Goal: Information Seeking & Learning: Check status

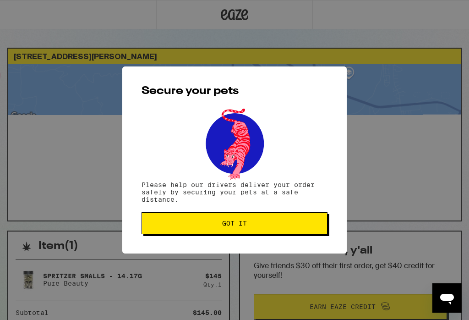
click at [182, 229] on button "Got it" at bounding box center [235, 223] width 186 height 22
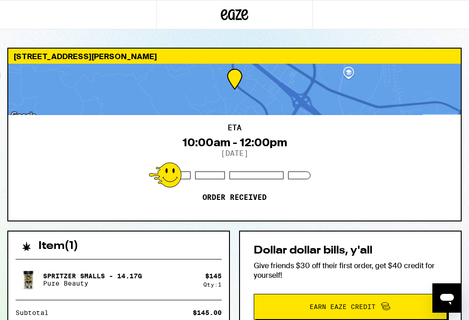
click at [94, 160] on div "ETA 10:00am - 12:00pm [DATE] Order received" at bounding box center [234, 167] width 453 height 105
click at [58, 205] on div "ETA 10:00am - 12:00pm [DATE] Order received" at bounding box center [234, 167] width 453 height 105
click at [36, 114] on div at bounding box center [234, 89] width 453 height 51
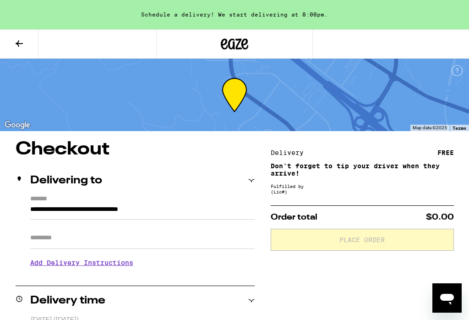
click at [26, 246] on div "**********" at bounding box center [135, 234] width 239 height 79
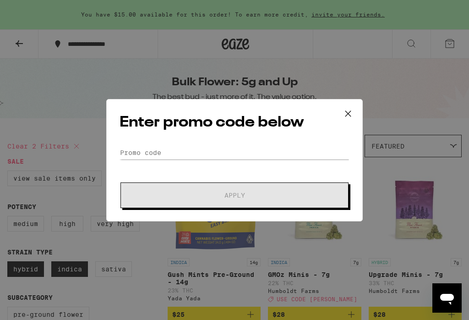
click at [342, 107] on icon at bounding box center [348, 114] width 14 height 14
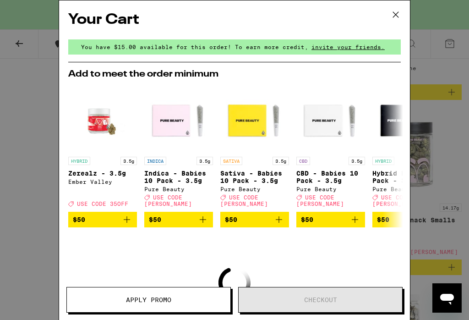
click at [389, 16] on icon at bounding box center [396, 15] width 14 height 14
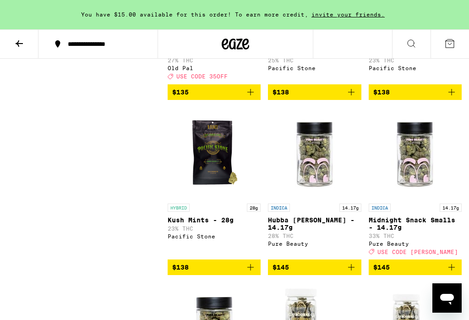
click at [12, 45] on button at bounding box center [19, 44] width 38 height 29
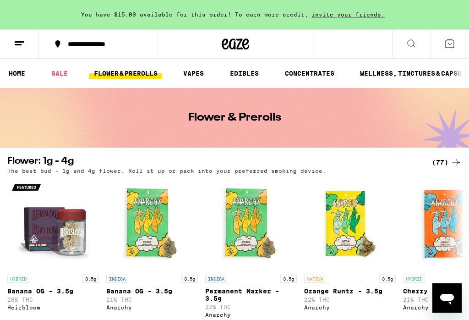
click at [20, 49] on button at bounding box center [19, 44] width 38 height 29
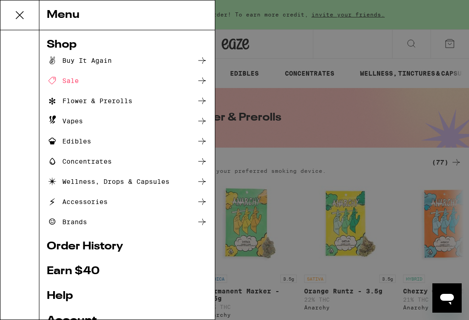
click at [59, 296] on link "Help" at bounding box center [127, 295] width 161 height 11
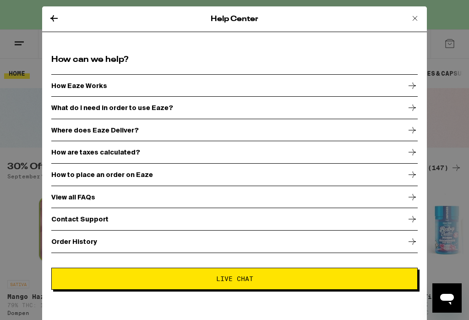
click at [415, 14] on icon at bounding box center [414, 18] width 11 height 11
click at [413, 15] on icon at bounding box center [414, 18] width 11 height 11
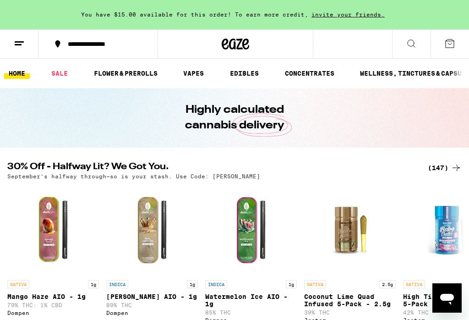
click at [10, 78] on link "HOME" at bounding box center [17, 73] width 26 height 11
click at [20, 43] on icon at bounding box center [19, 43] width 11 height 11
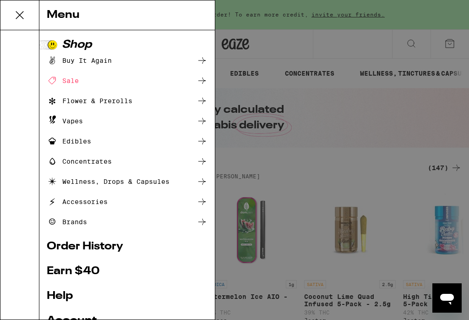
click at [58, 299] on link "Help" at bounding box center [127, 295] width 161 height 11
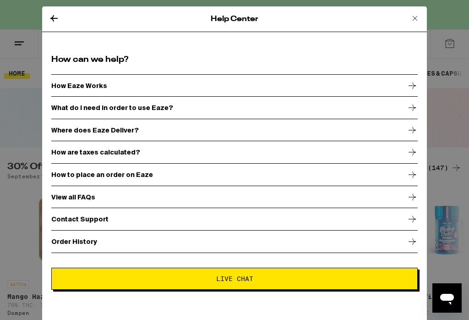
click at [72, 63] on h2 "How can we help?" at bounding box center [234, 59] width 366 height 11
click at [411, 243] on icon at bounding box center [412, 241] width 11 height 11
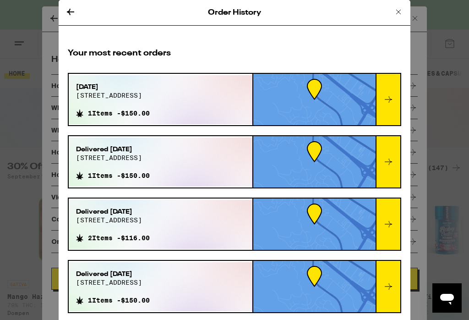
click at [389, 102] on icon at bounding box center [388, 99] width 11 height 11
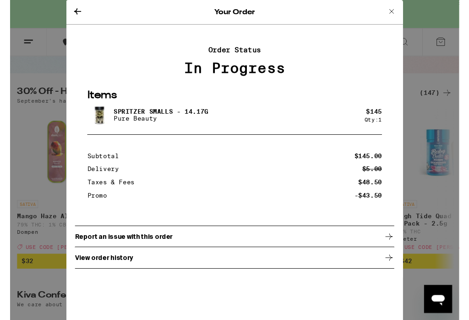
scroll to position [71, 0]
click at [398, 272] on icon at bounding box center [395, 269] width 7 height 6
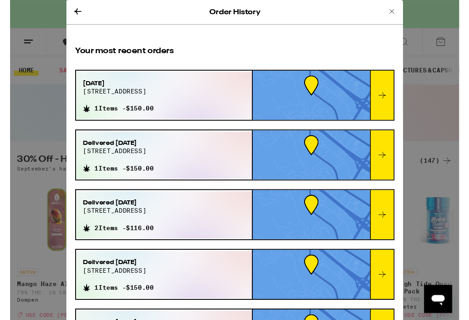
click at [384, 108] on div at bounding box center [388, 99] width 25 height 51
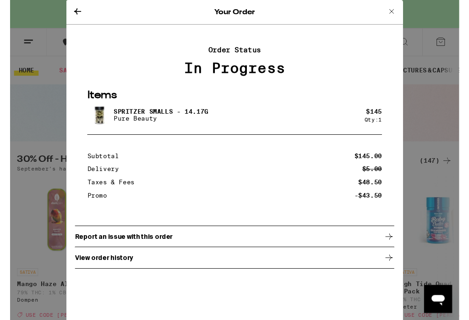
click at [401, 248] on icon at bounding box center [395, 246] width 11 height 11
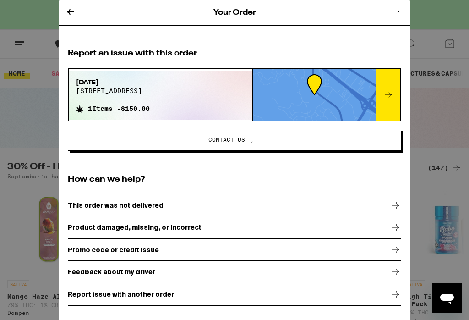
click at [67, 10] on icon at bounding box center [70, 11] width 11 height 11
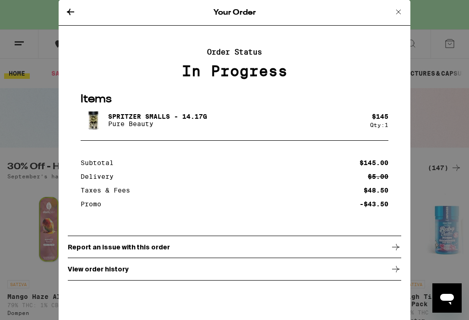
click at [84, 272] on p "View order history" at bounding box center [98, 268] width 61 height 7
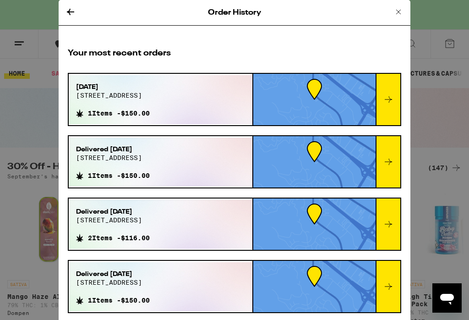
click at [73, 15] on icon at bounding box center [70, 11] width 11 height 11
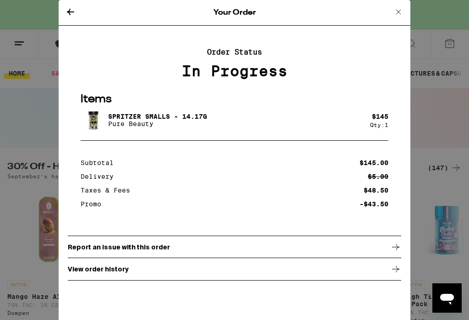
click at [60, 14] on div "Your Order" at bounding box center [235, 13] width 352 height 26
click at [69, 15] on icon at bounding box center [70, 11] width 11 height 11
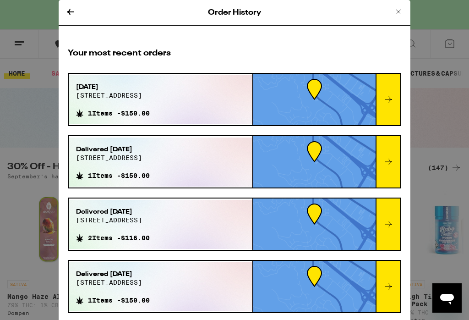
click at [397, 16] on icon at bounding box center [398, 11] width 11 height 11
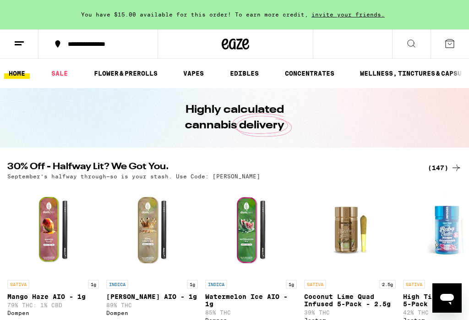
click at [25, 49] on button at bounding box center [19, 44] width 38 height 29
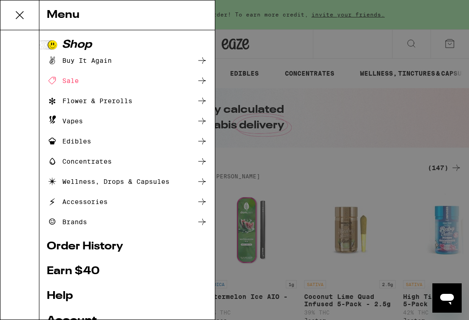
click at [15, 15] on icon at bounding box center [20, 15] width 18 height 18
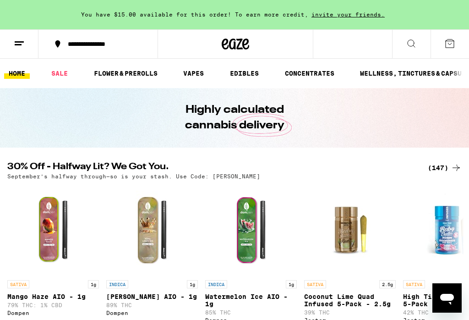
click at [14, 71] on link "HOME" at bounding box center [17, 73] width 26 height 11
click at [6, 79] on link "HOME" at bounding box center [17, 73] width 26 height 11
click at [18, 43] on icon at bounding box center [19, 43] width 11 height 11
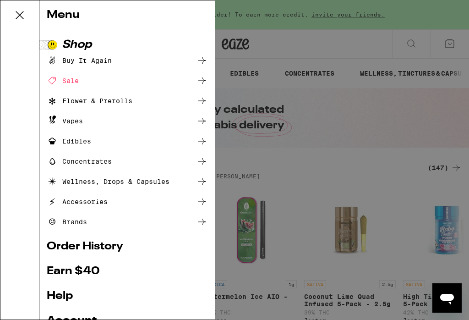
click at [56, 296] on link "Help" at bounding box center [127, 295] width 161 height 11
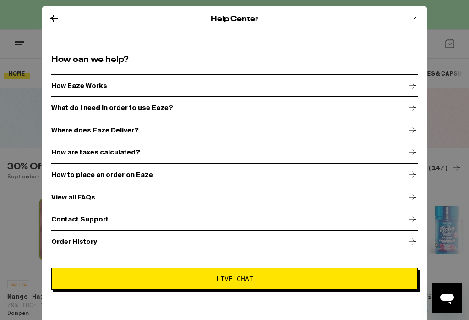
click at [416, 204] on div "View all FAQs" at bounding box center [234, 197] width 366 height 23
click at [414, 21] on icon at bounding box center [414, 18] width 11 height 11
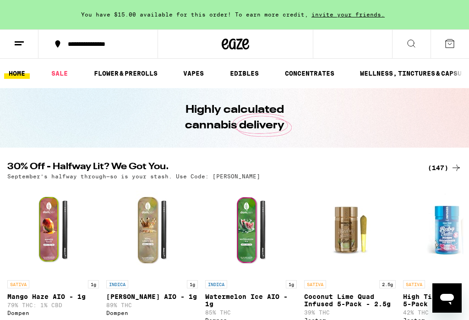
click at [18, 38] on icon at bounding box center [19, 43] width 11 height 11
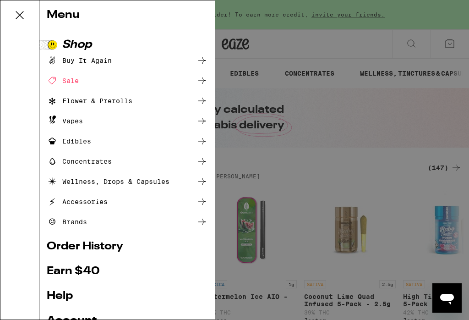
click at [53, 250] on link "Order History" at bounding box center [127, 246] width 161 height 11
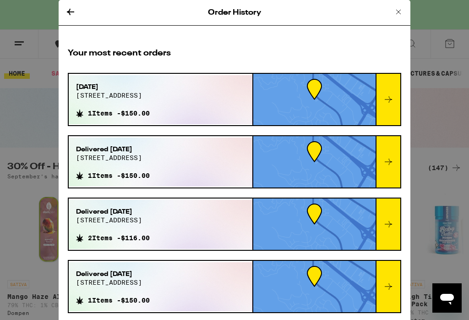
click at [302, 92] on div at bounding box center [314, 99] width 122 height 51
click at [339, 90] on div at bounding box center [314, 99] width 122 height 51
click at [93, 106] on div "[DATE][STREET_ADDRESS]" at bounding box center [113, 94] width 74 height 24
click at [395, 104] on div at bounding box center [388, 99] width 25 height 51
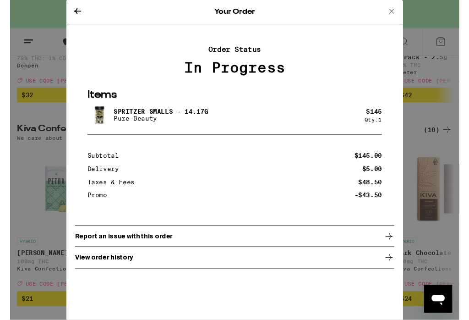
scroll to position [248, 0]
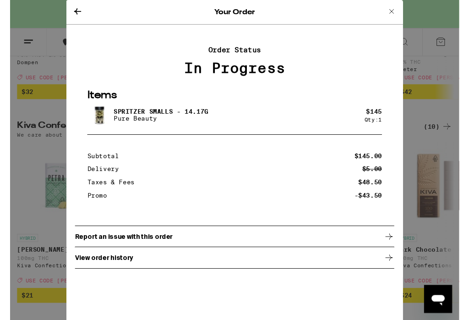
click at [109, 273] on p "View order history" at bounding box center [98, 268] width 61 height 7
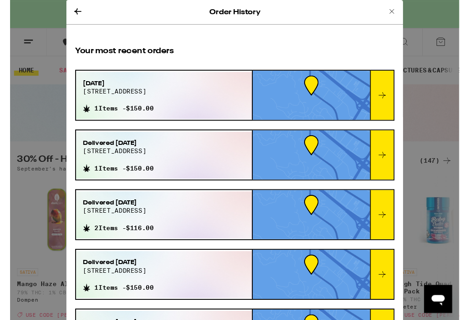
click at [403, 11] on icon at bounding box center [398, 11] width 11 height 11
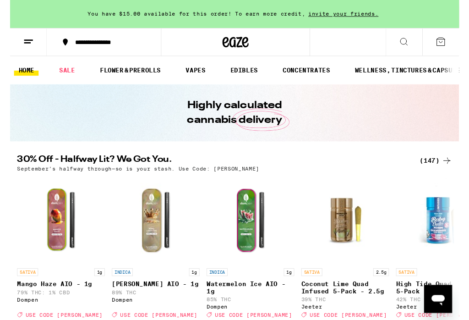
click at [12, 45] on button at bounding box center [19, 44] width 38 height 29
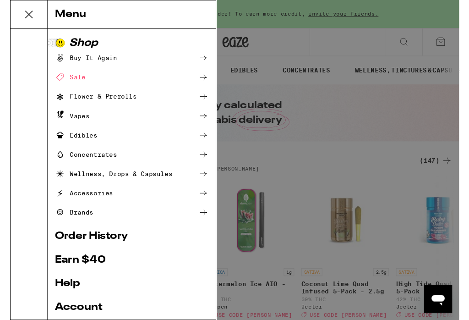
click at [22, 22] on icon at bounding box center [20, 15] width 18 height 18
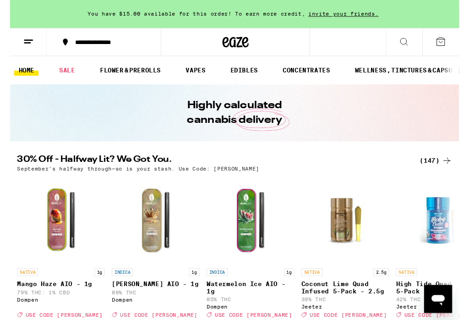
click at [19, 44] on line at bounding box center [18, 44] width 7 height 0
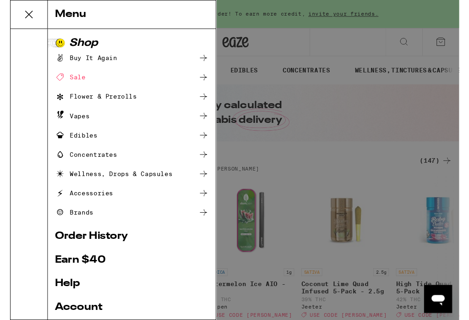
click at [420, 193] on div "Menu Shop Buy It Again Sale Flower & Prerolls Vapes Edibles Concentrates Wellne…" at bounding box center [234, 167] width 469 height 334
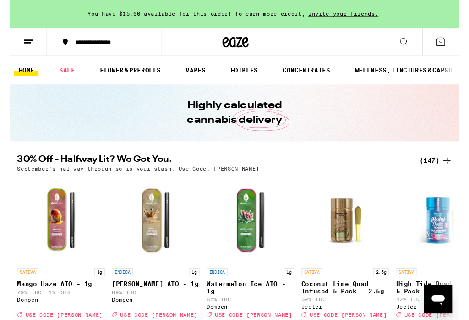
click at [452, 38] on icon at bounding box center [449, 43] width 11 height 11
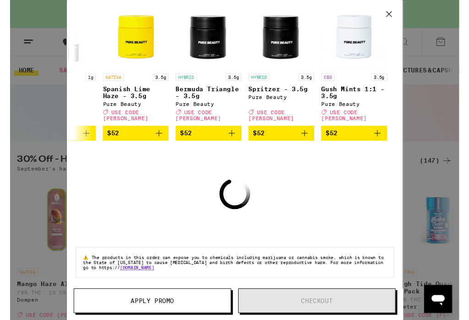
scroll to position [0, 428]
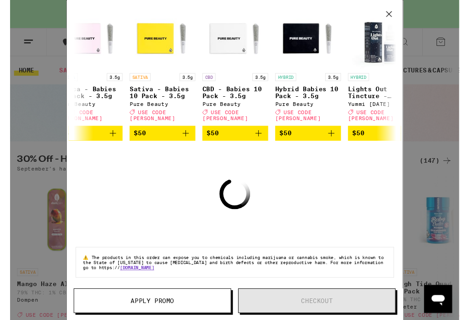
click at [393, 17] on icon at bounding box center [395, 14] width 5 height 5
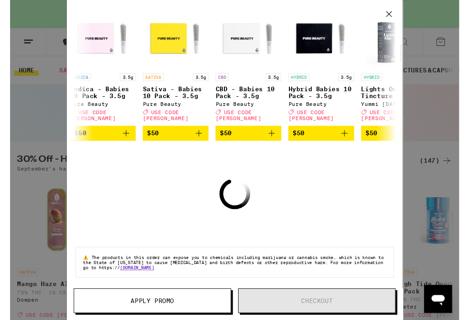
click at [393, 17] on icon at bounding box center [396, 15] width 14 height 14
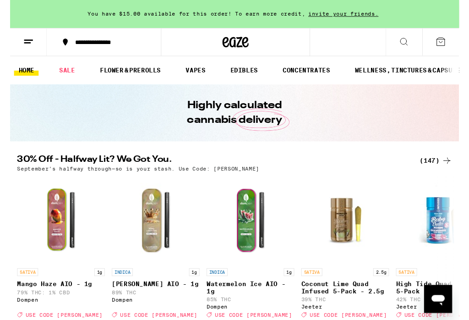
click at [444, 295] on icon "Open messaging window" at bounding box center [438, 299] width 16 height 16
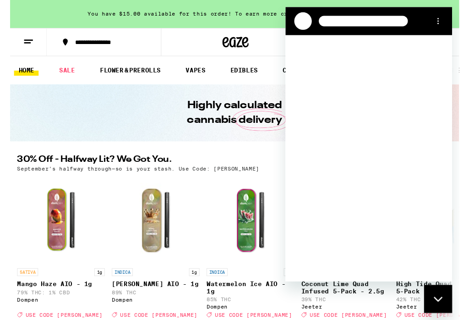
scroll to position [0, 0]
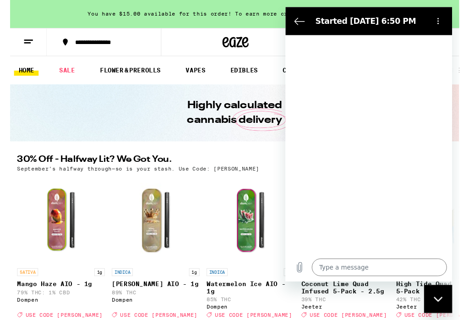
type textarea "x"
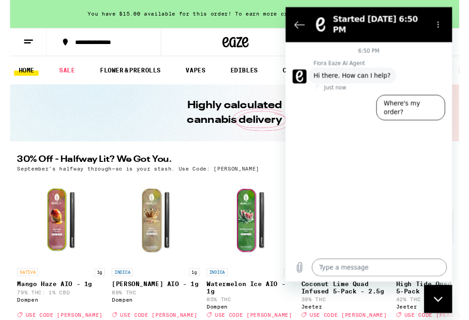
click at [380, 279] on textarea at bounding box center [383, 278] width 141 height 18
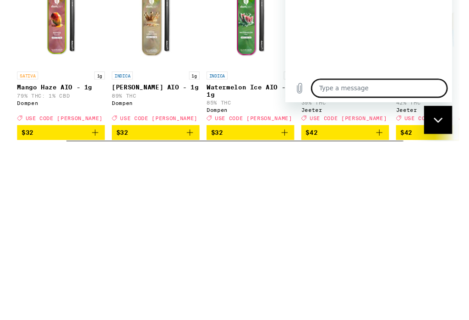
type textarea "C"
type textarea "x"
type textarea "Ca"
type textarea "x"
type textarea "Can"
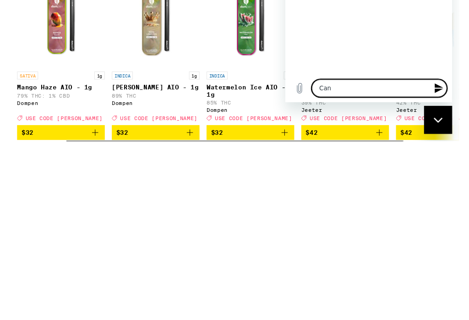
type textarea "x"
type textarea "Canc"
type textarea "x"
type textarea "Cance"
type textarea "x"
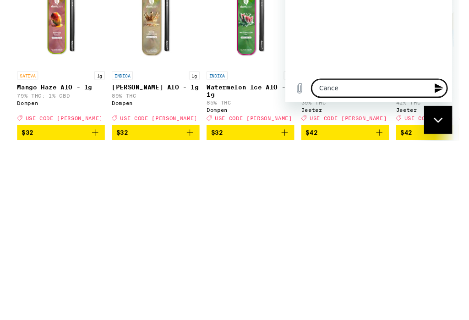
type textarea "Cancel"
type textarea "x"
type textarea "Cancel"
type textarea "x"
type textarea "Cancel m"
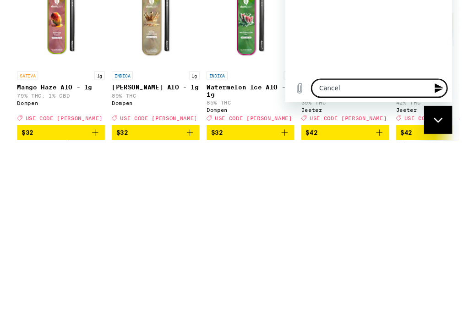
type textarea "x"
type textarea "Cancel my"
type textarea "x"
type textarea "Cancel my"
type textarea "x"
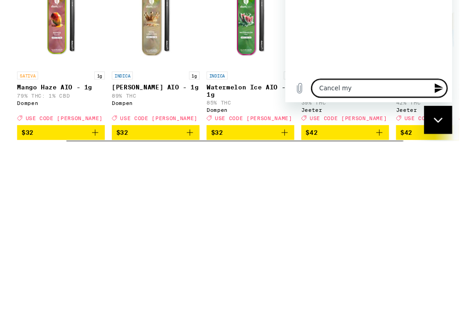
type textarea "Cancel my o"
type textarea "x"
type textarea "Cancel my or"
type textarea "x"
type textarea "Cancel my ord"
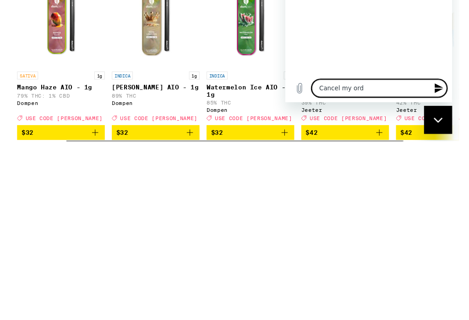
type textarea "x"
type textarea "Cancel my orde"
type textarea "x"
type textarea "Cancel my order"
type textarea "x"
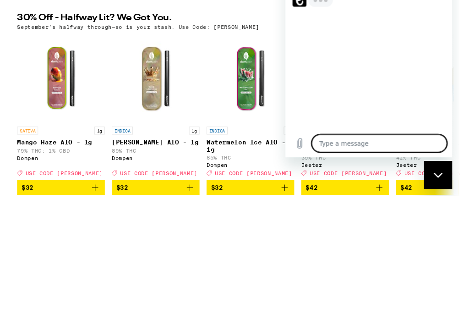
type textarea "x"
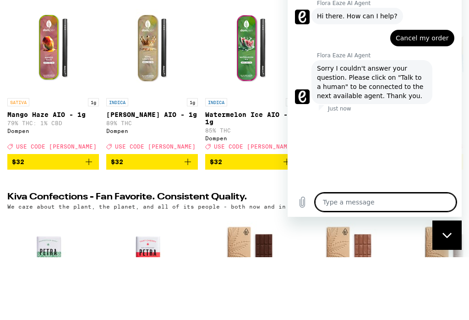
scroll to position [119, 0]
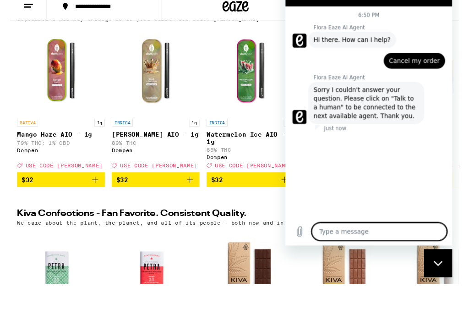
click at [16, 12] on div "Your Cart You have $15.00 available for this order! To earn more credit, invite…" at bounding box center [234, 167] width 469 height 334
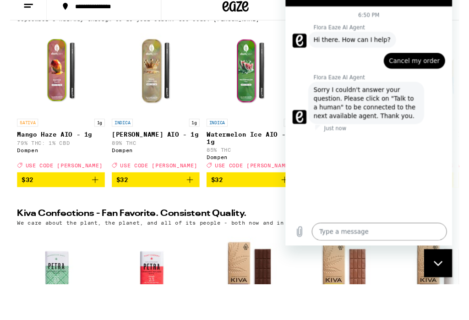
scroll to position [156, 0]
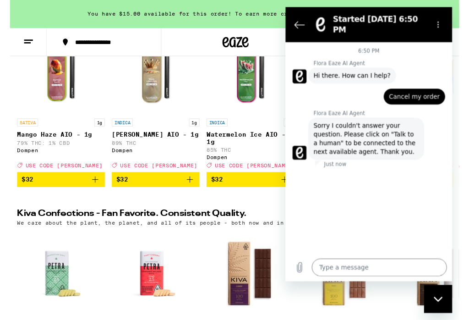
click at [292, 25] on button "Back to the conversation list" at bounding box center [300, 25] width 18 height 18
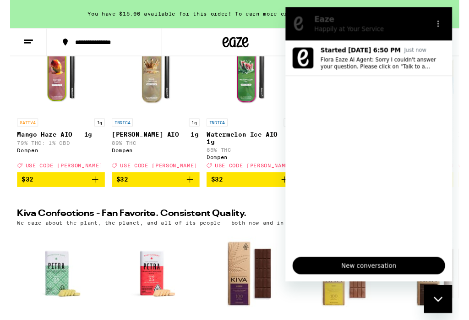
click at [13, 41] on button at bounding box center [19, 44] width 38 height 29
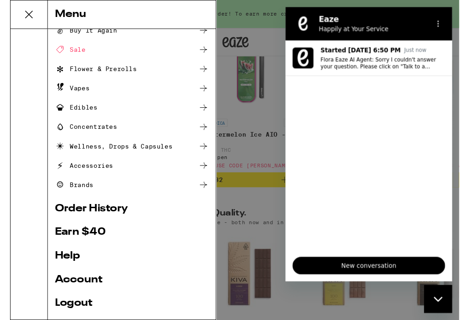
scroll to position [28, 0]
click at [65, 222] on link "Order History" at bounding box center [127, 218] width 161 height 11
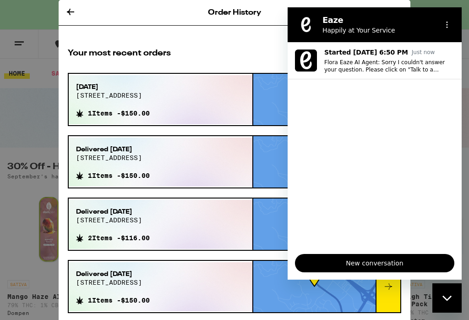
click at [4, 231] on div "Order History Your most recent orders [DATE] [STREET_ADDRESS] 1 Items - $150.00…" at bounding box center [234, 160] width 469 height 320
click at [75, 16] on icon at bounding box center [70, 11] width 11 height 11
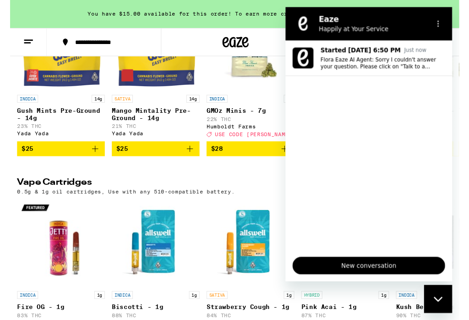
scroll to position [1149, 0]
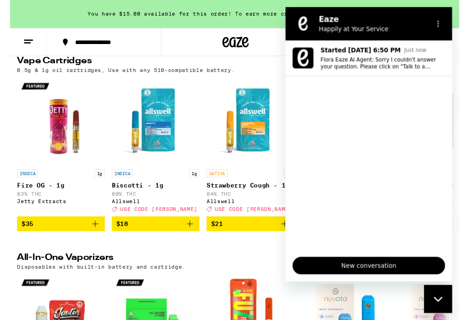
click at [432, 298] on div "Close messaging window" at bounding box center [438, 298] width 27 height 27
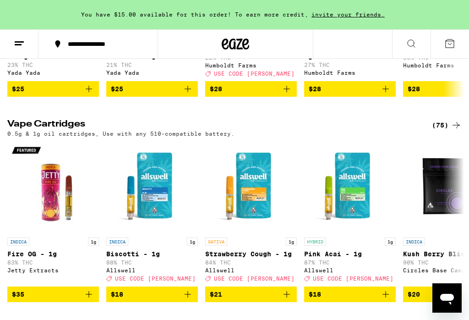
scroll to position [1088, 0]
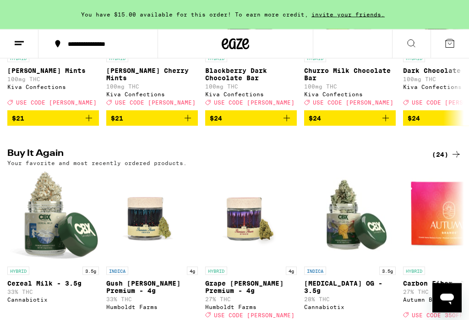
click at [18, 49] on button at bounding box center [19, 44] width 38 height 29
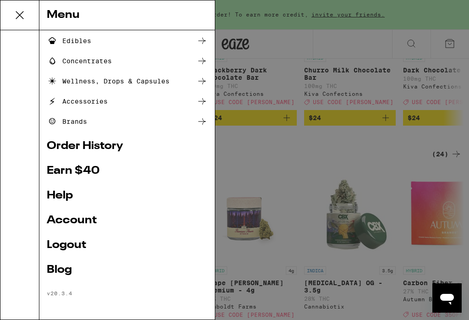
scroll to position [102, 0]
click at [58, 199] on link "Help" at bounding box center [127, 195] width 161 height 11
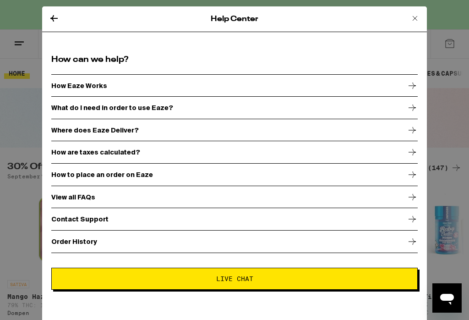
click at [70, 204] on div "View all FAQs" at bounding box center [234, 197] width 366 height 23
click at [412, 14] on icon at bounding box center [414, 18] width 11 height 11
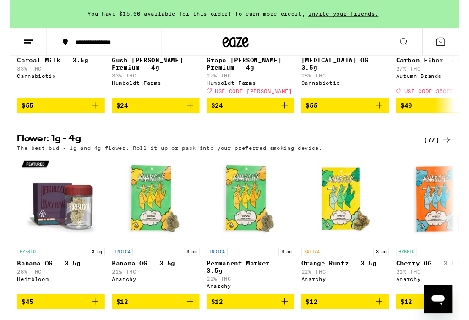
scroll to position [656, 0]
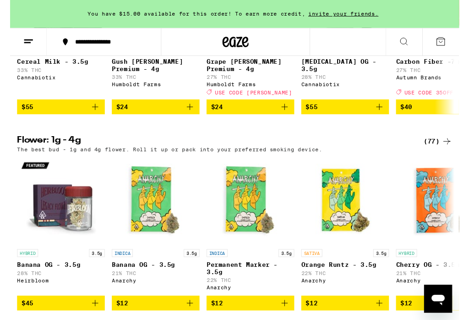
click at [448, 153] on div "(77)" at bounding box center [447, 147] width 30 height 11
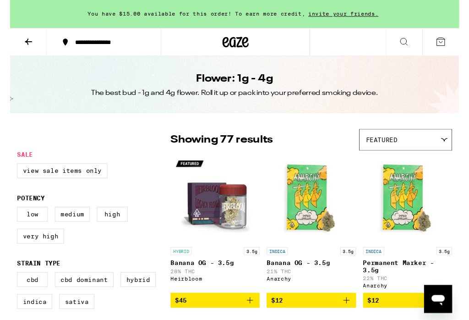
click at [6, 44] on button at bounding box center [19, 44] width 38 height 29
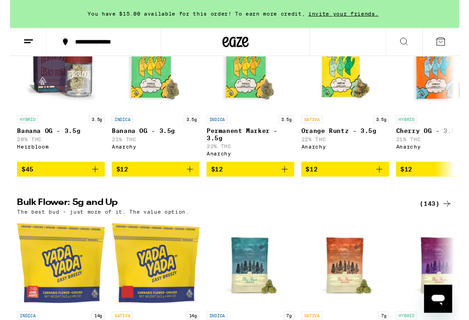
click at [437, 218] on div "(143)" at bounding box center [445, 212] width 34 height 11
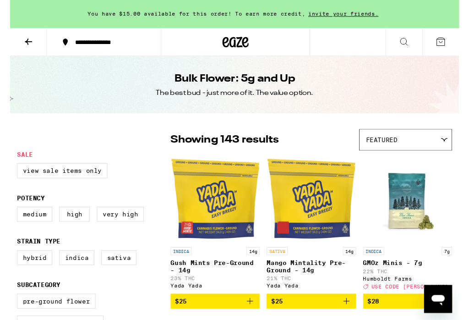
click at [18, 277] on label "Hybrid" at bounding box center [25, 269] width 37 height 16
click at [10, 263] on input "Hybrid" at bounding box center [9, 262] width 0 height 0
checkbox input "true"
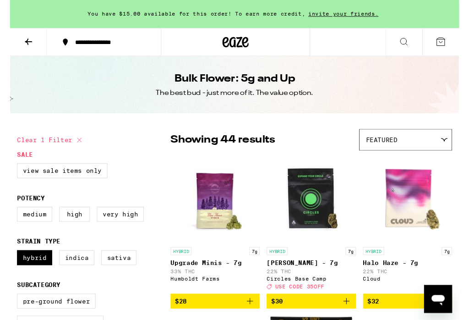
click at [71, 277] on label "Indica" at bounding box center [69, 269] width 37 height 16
click at [10, 263] on input "Indica" at bounding box center [9, 262] width 0 height 0
checkbox input "true"
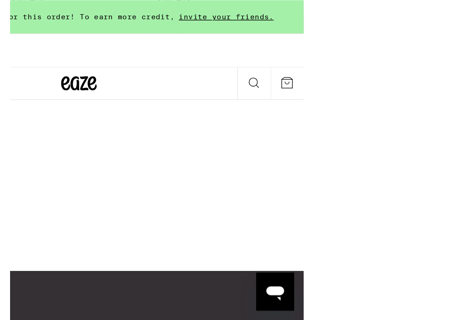
scroll to position [5048, 0]
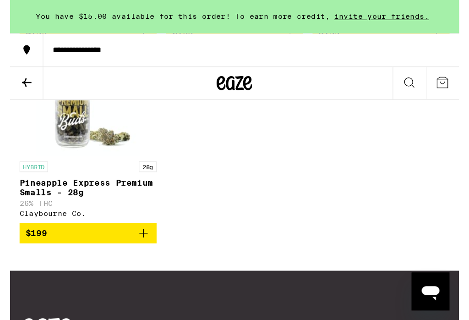
click at [16, 60] on icon at bounding box center [12, 63] width 7 height 6
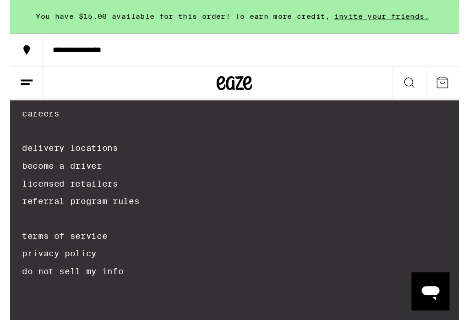
click at [15, 65] on line at bounding box center [11, 65] width 7 height 0
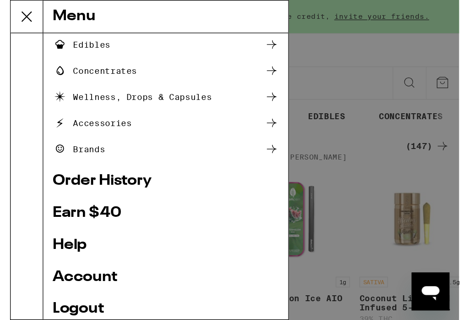
scroll to position [102, 0]
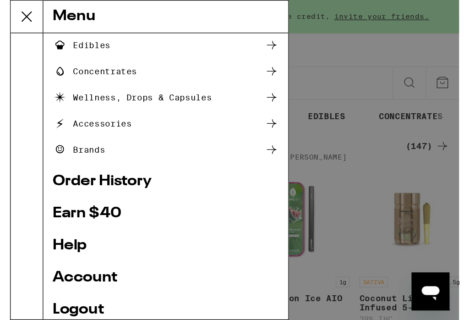
click at [64, 146] on link "Order History" at bounding box center [120, 140] width 175 height 11
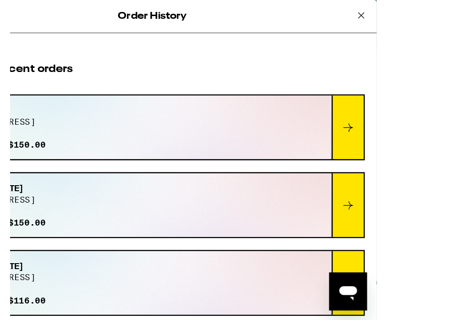
click at [324, 103] on icon at bounding box center [324, 98] width 11 height 11
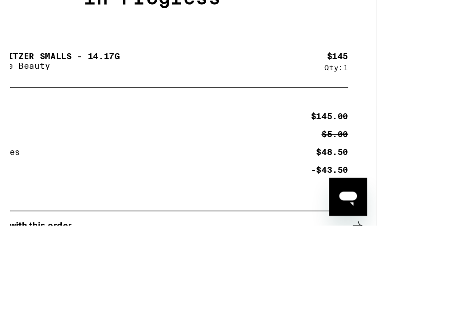
scroll to position [62, 0]
click at [333, 266] on icon at bounding box center [331, 269] width 7 height 6
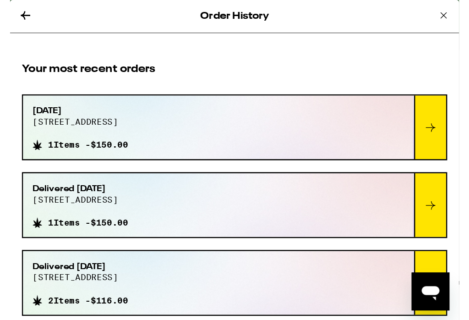
click at [17, 10] on icon at bounding box center [11, 11] width 11 height 11
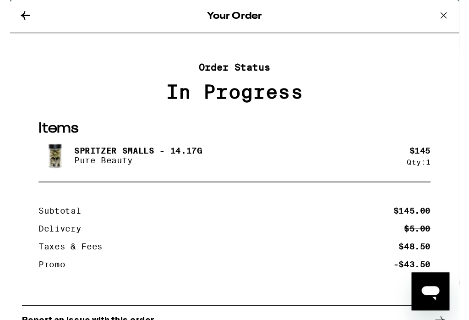
scroll to position [62, 0]
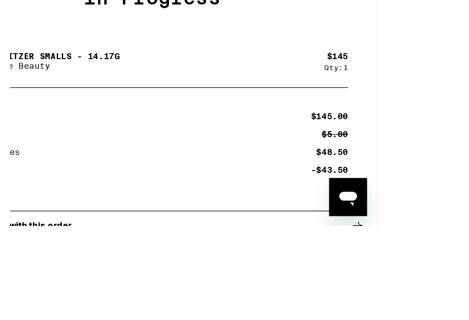
click at [334, 241] on icon at bounding box center [332, 246] width 11 height 11
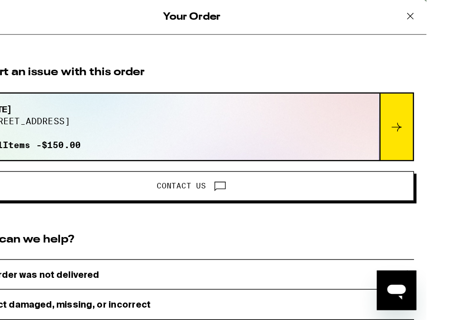
click at [17, 16] on icon at bounding box center [11, 11] width 11 height 11
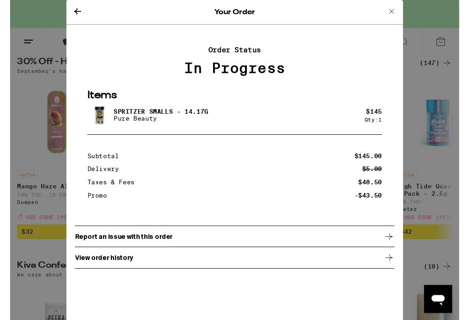
scroll to position [96, 0]
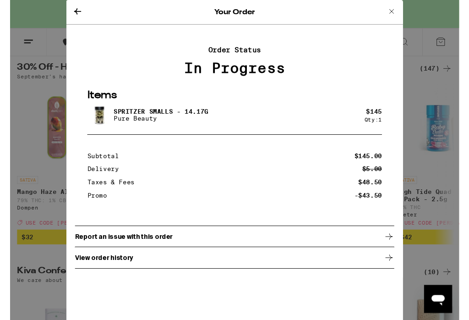
click at [178, 198] on div "Subtotal $145.00 Delivery $5.00 Taxes & Fees $48.50 Promo -$43.50" at bounding box center [235, 183] width 308 height 48
click at [92, 59] on div "Order Status In Progress" at bounding box center [234, 64] width 333 height 32
click at [256, 118] on div "Spritzer Smalls - 14.17g Pure Beauty" at bounding box center [225, 120] width 289 height 26
click at [125, 66] on div "In Progress" at bounding box center [234, 71] width 333 height 16
click at [73, 13] on icon at bounding box center [70, 11] width 11 height 11
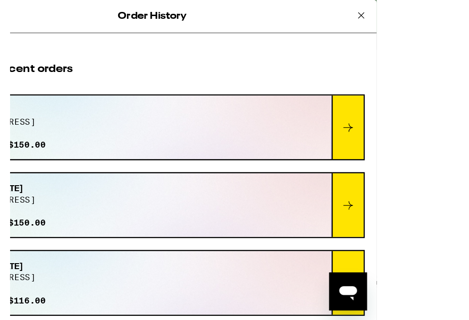
click at [323, 101] on icon at bounding box center [324, 98] width 11 height 11
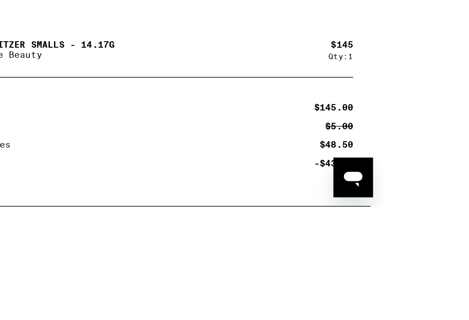
scroll to position [105, 0]
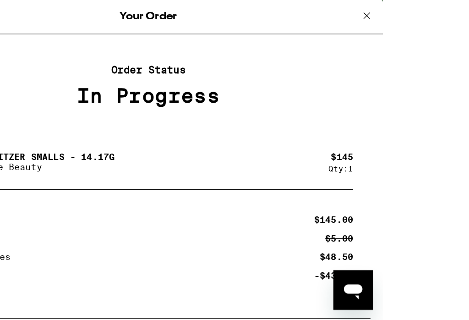
click at [338, 11] on icon at bounding box center [334, 11] width 11 height 11
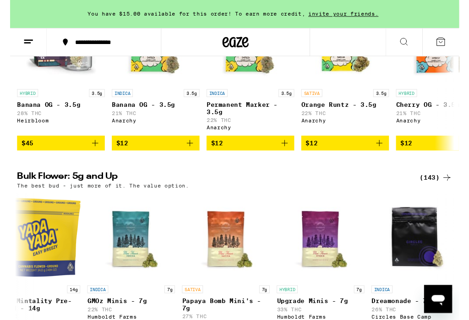
scroll to position [0, 125]
click at [442, 191] on div "(143)" at bounding box center [445, 185] width 34 height 11
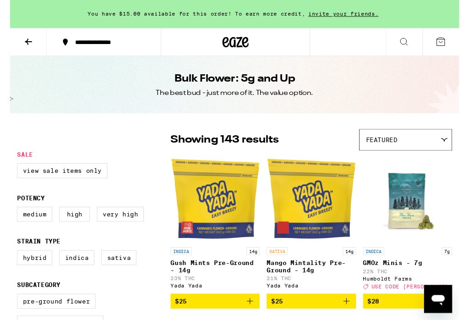
click at [72, 277] on label "Indica" at bounding box center [69, 269] width 37 height 16
click at [10, 263] on input "Indica" at bounding box center [9, 262] width 0 height 0
checkbox input "true"
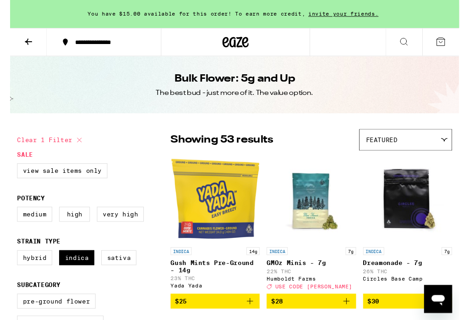
click at [23, 277] on label "Hybrid" at bounding box center [25, 269] width 37 height 16
click at [10, 263] on input "Hybrid" at bounding box center [9, 262] width 0 height 0
checkbox input "true"
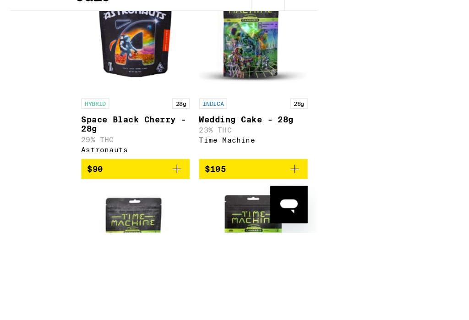
scroll to position [5151, 0]
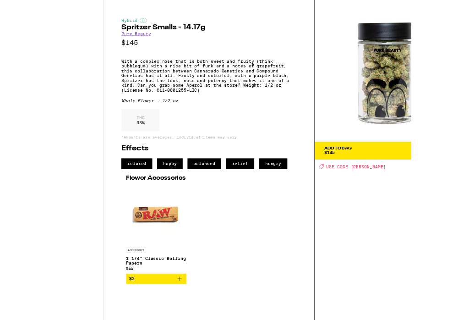
scroll to position [5030, 0]
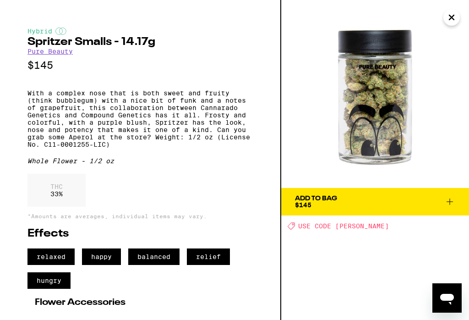
click at [453, 19] on icon "Close" at bounding box center [451, 18] width 11 height 14
